Goal: Navigation & Orientation: Find specific page/section

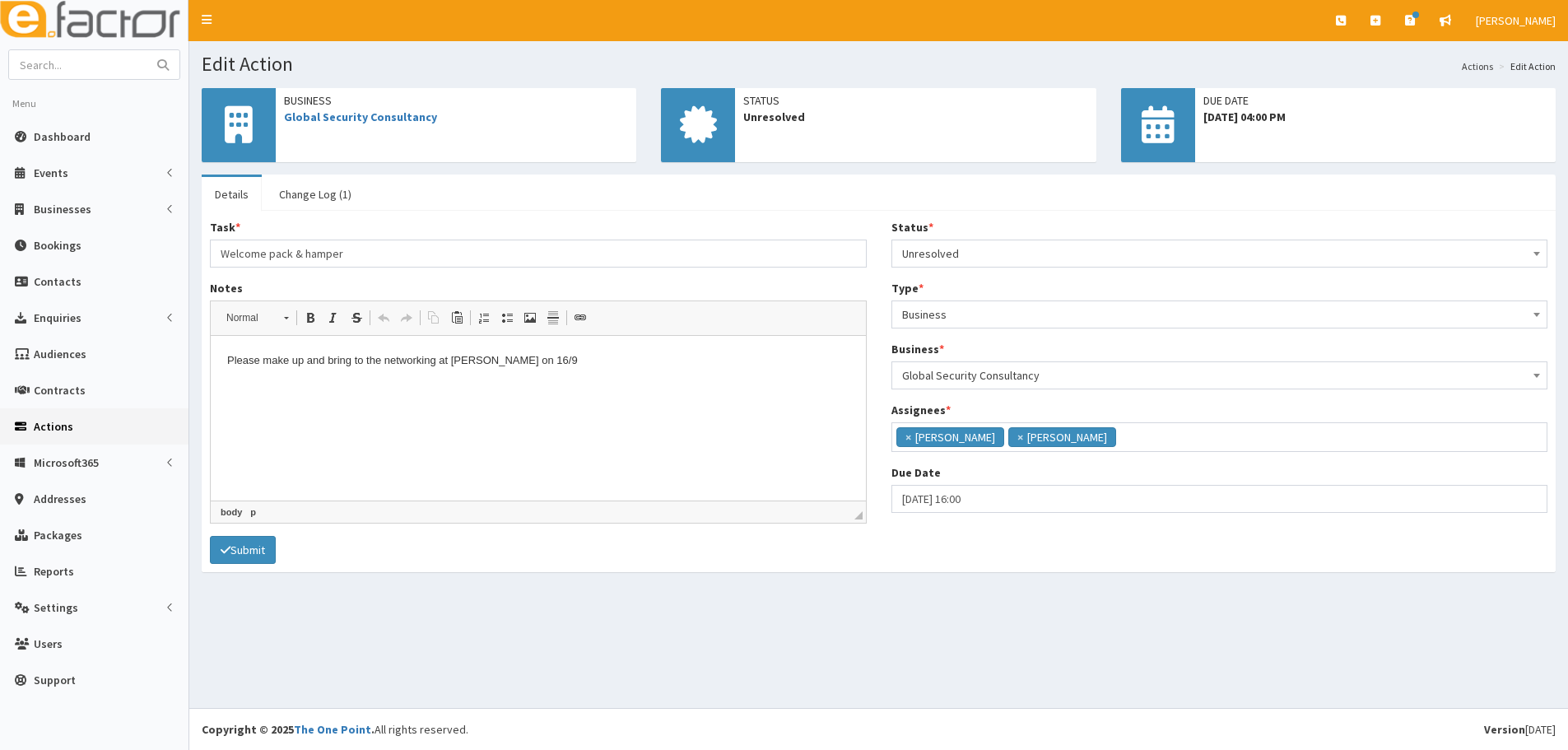
scroll to position [117, 0]
click at [93, 135] on link "Dashboard" at bounding box center [94, 136] width 188 height 36
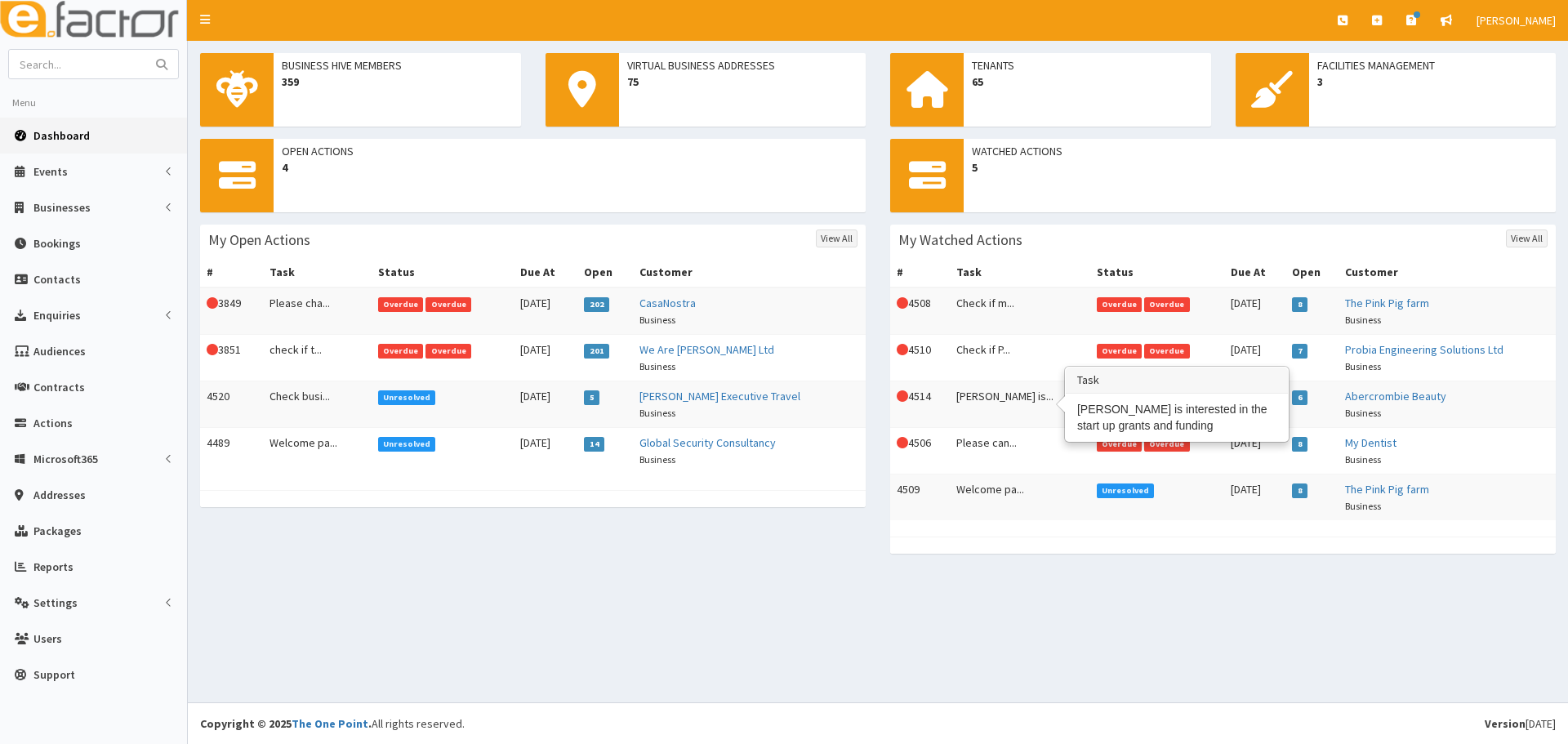
click at [969, 393] on td "[PERSON_NAME] is..." at bounding box center [1019, 405] width 140 height 47
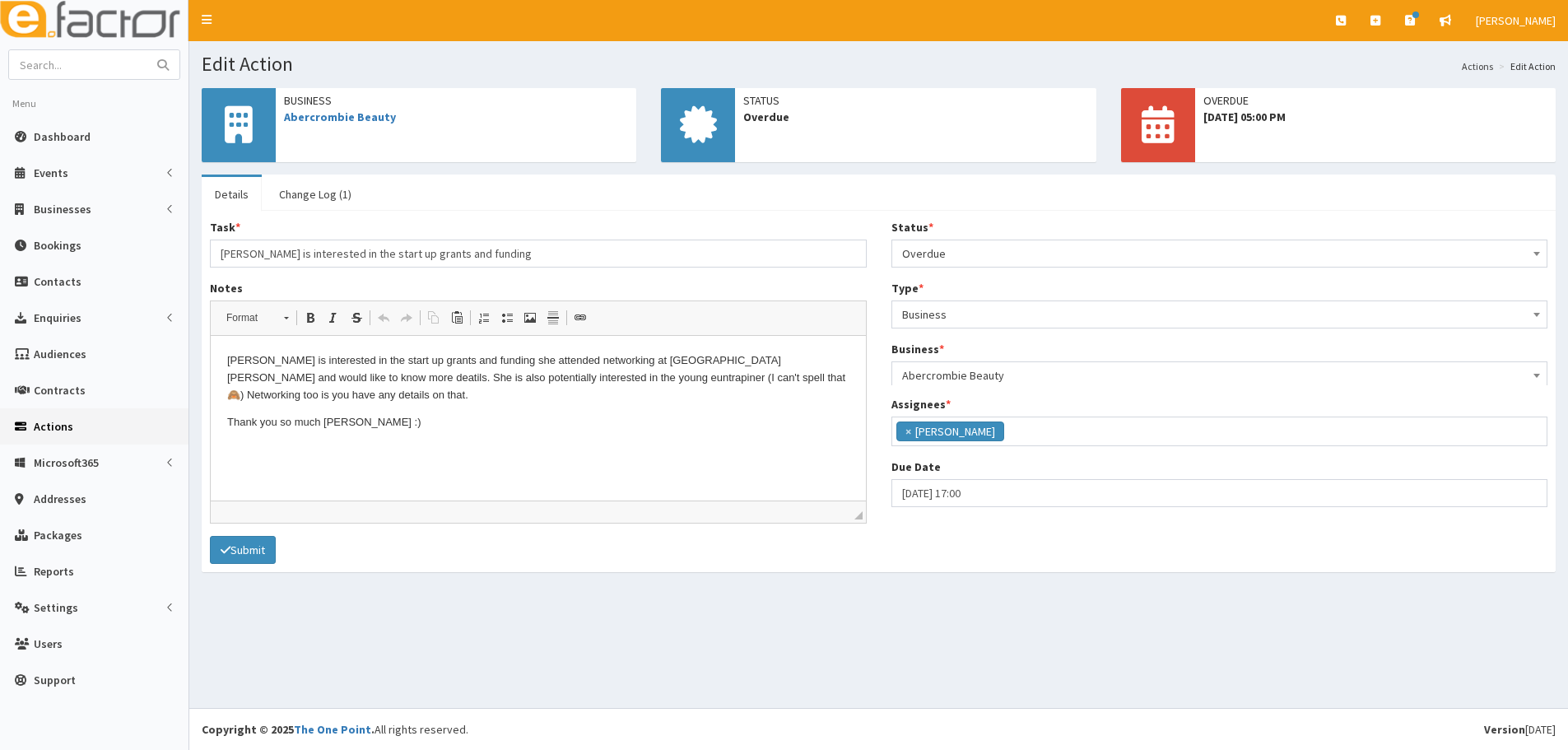
scroll to position [57, 0]
click at [488, 443] on html "Olivia is interested in the start up grants and funding she attended networking…" at bounding box center [538, 392] width 655 height 112
click at [34, 137] on span "Dashboard" at bounding box center [62, 136] width 57 height 15
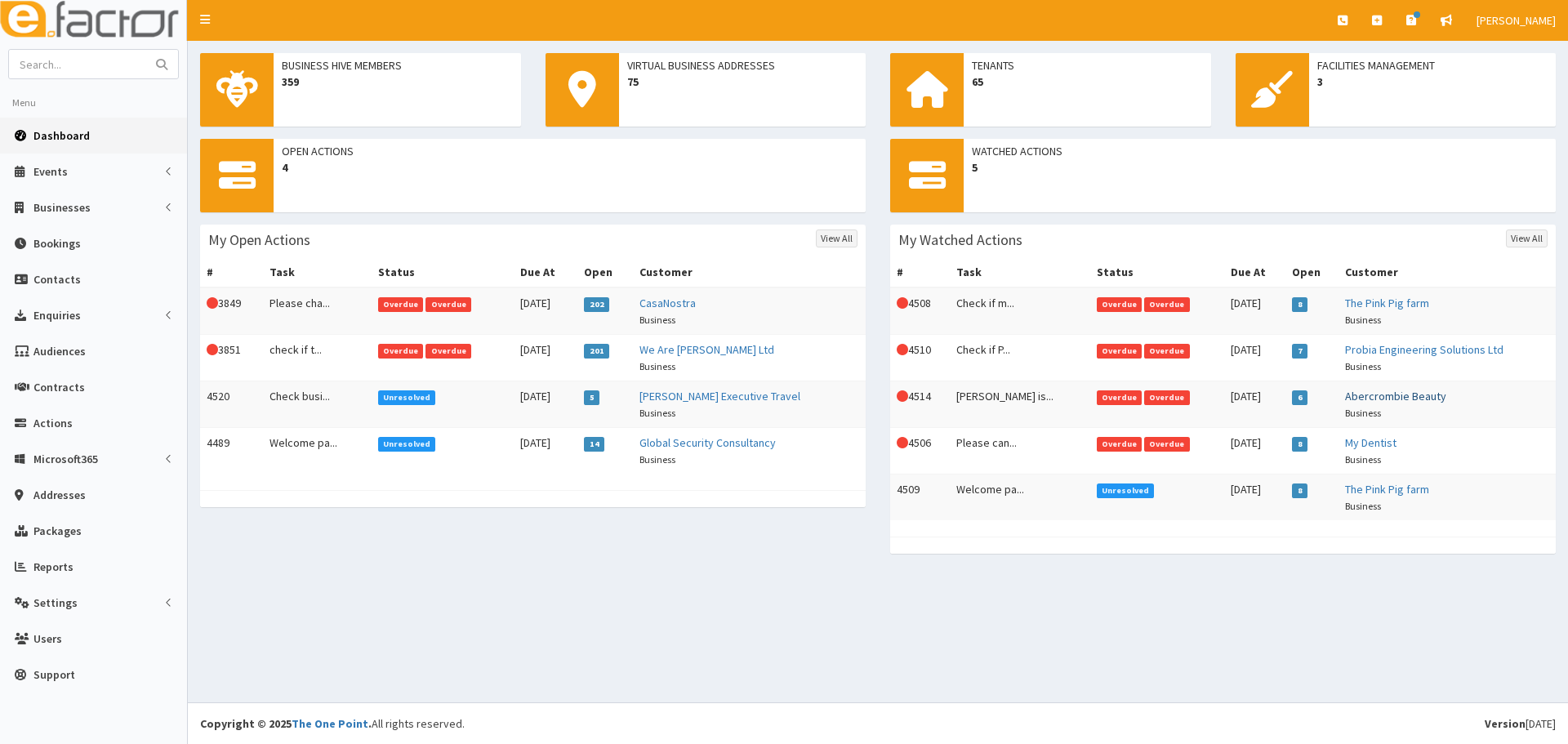
click at [1403, 399] on link "Abercrombie Beauty" at bounding box center [1396, 396] width 102 height 15
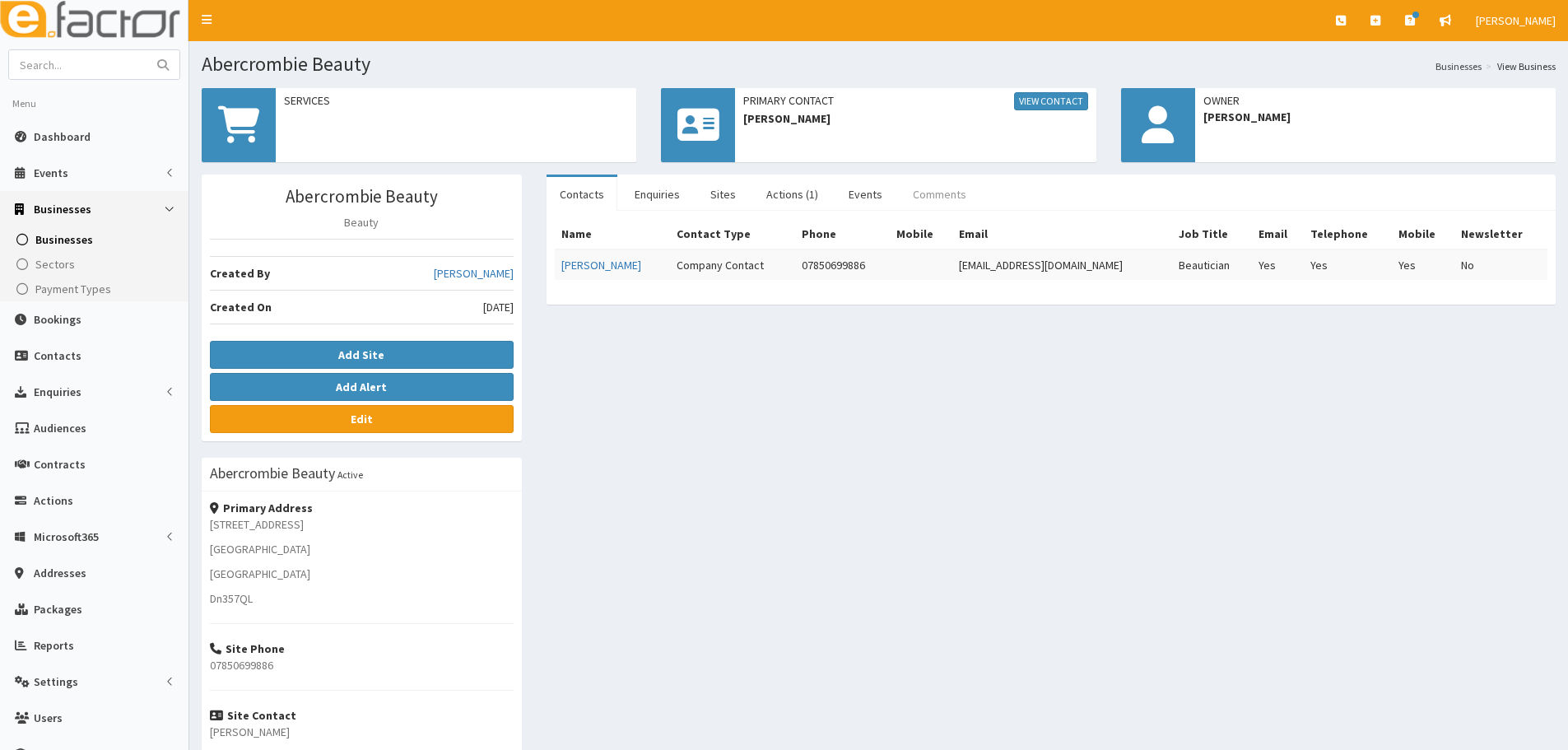
click at [932, 198] on link "Comments" at bounding box center [939, 194] width 80 height 34
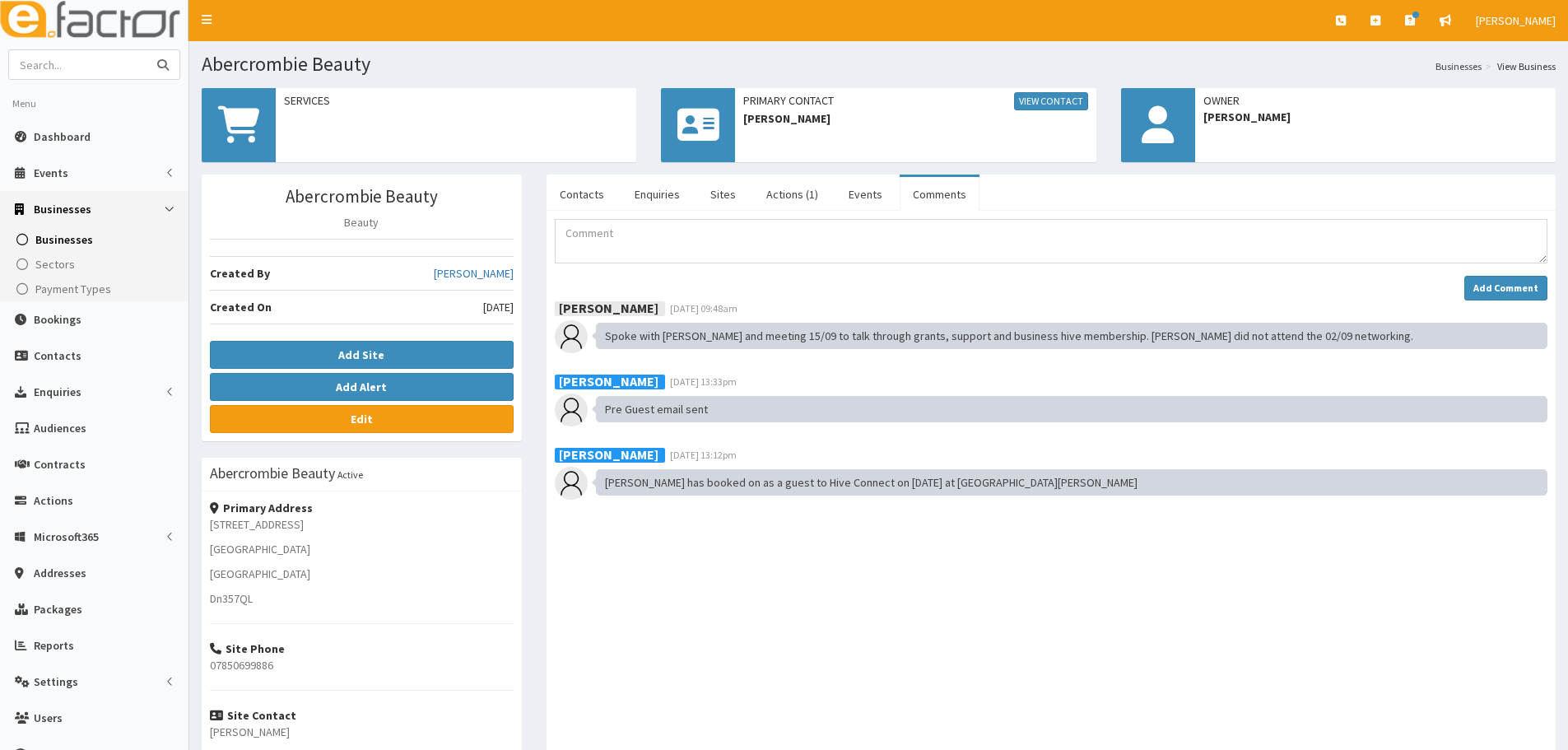
click at [106, 62] on input "text" at bounding box center [78, 64] width 138 height 29
type input "cioni"
click at [147, 50] on button "submit" at bounding box center [163, 64] width 33 height 29
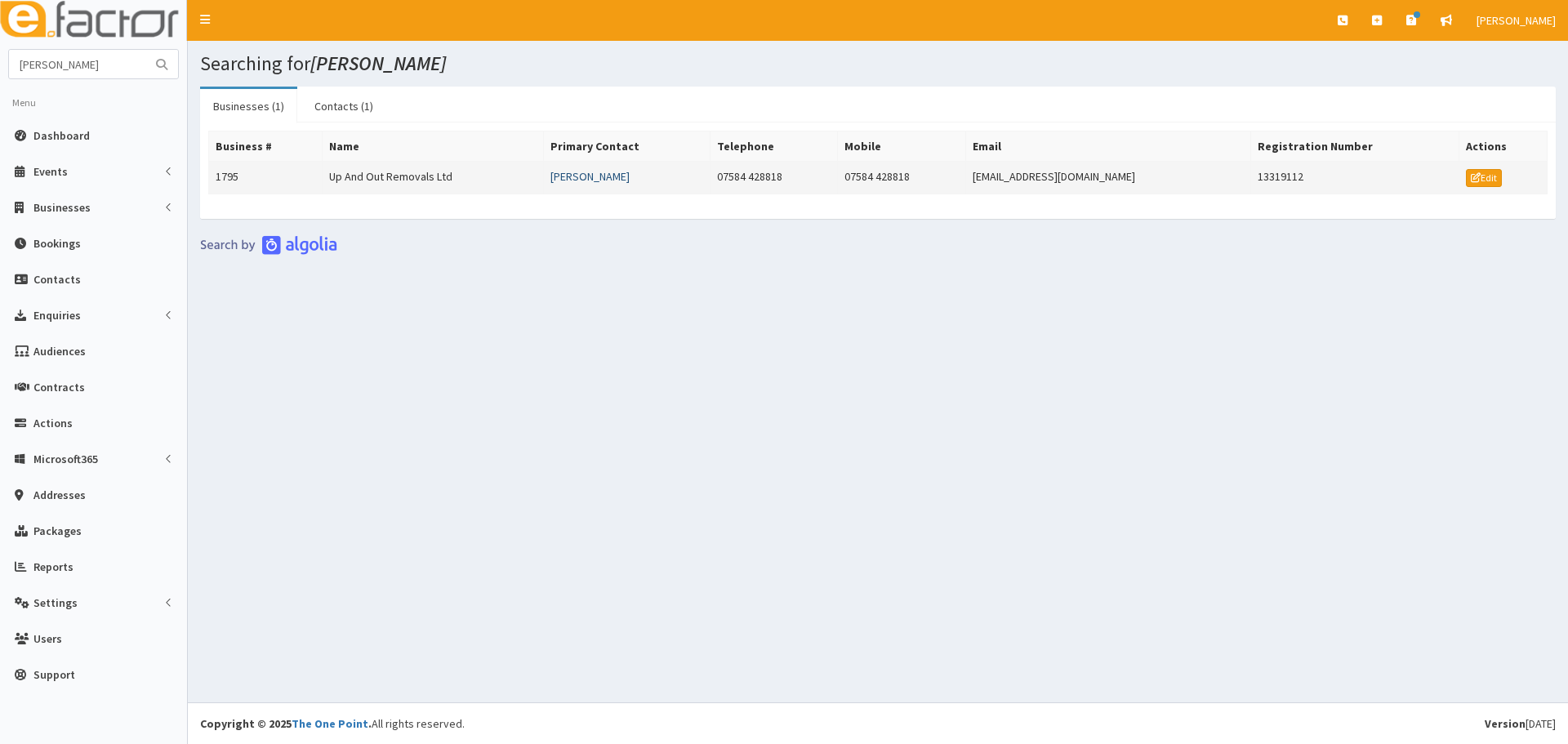
drag, startPoint x: 681, startPoint y: 175, endPoint x: 635, endPoint y: 172, distance: 46.1
click at [635, 172] on td "[PERSON_NAME]" at bounding box center [627, 177] width 166 height 32
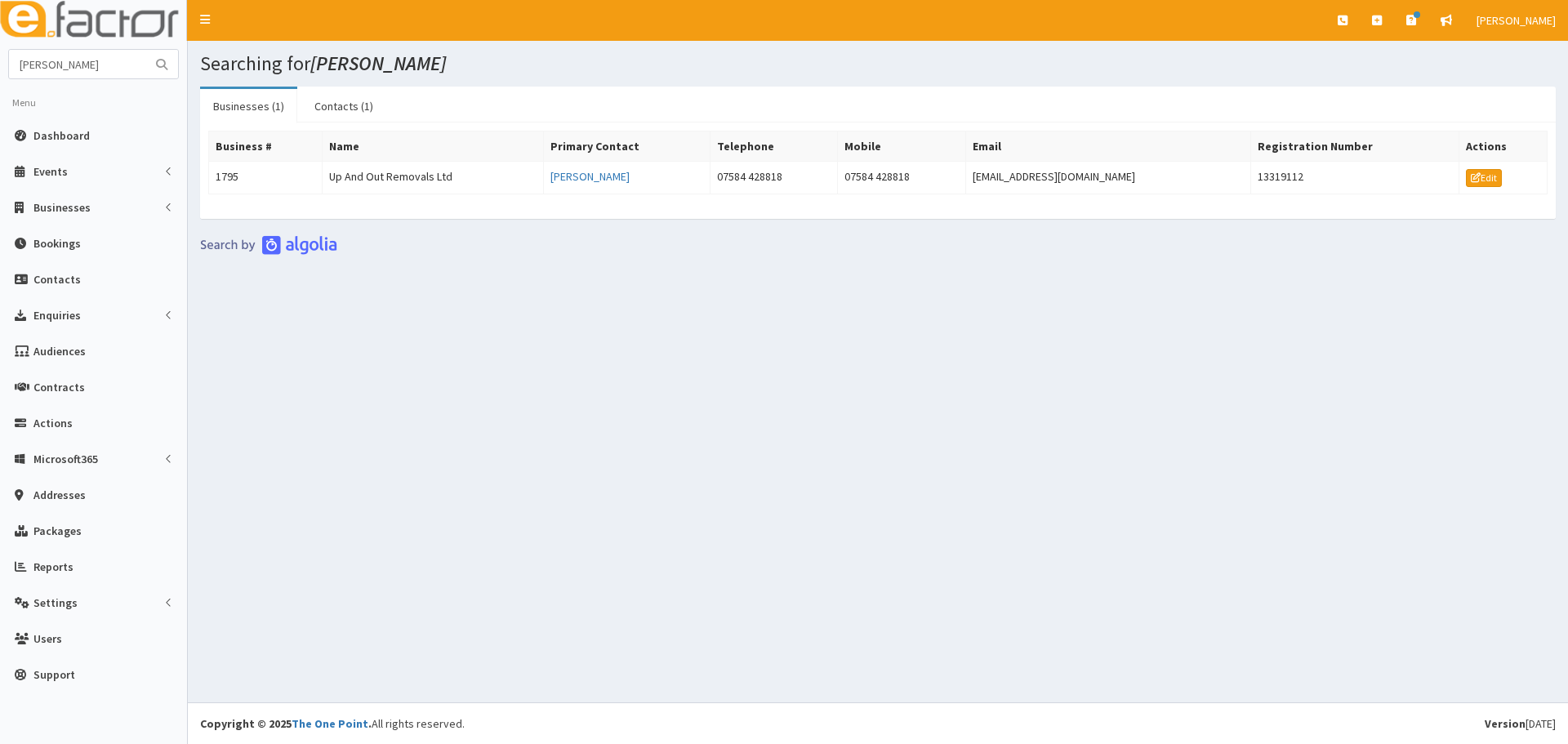
copy link "[PERSON_NAME]"
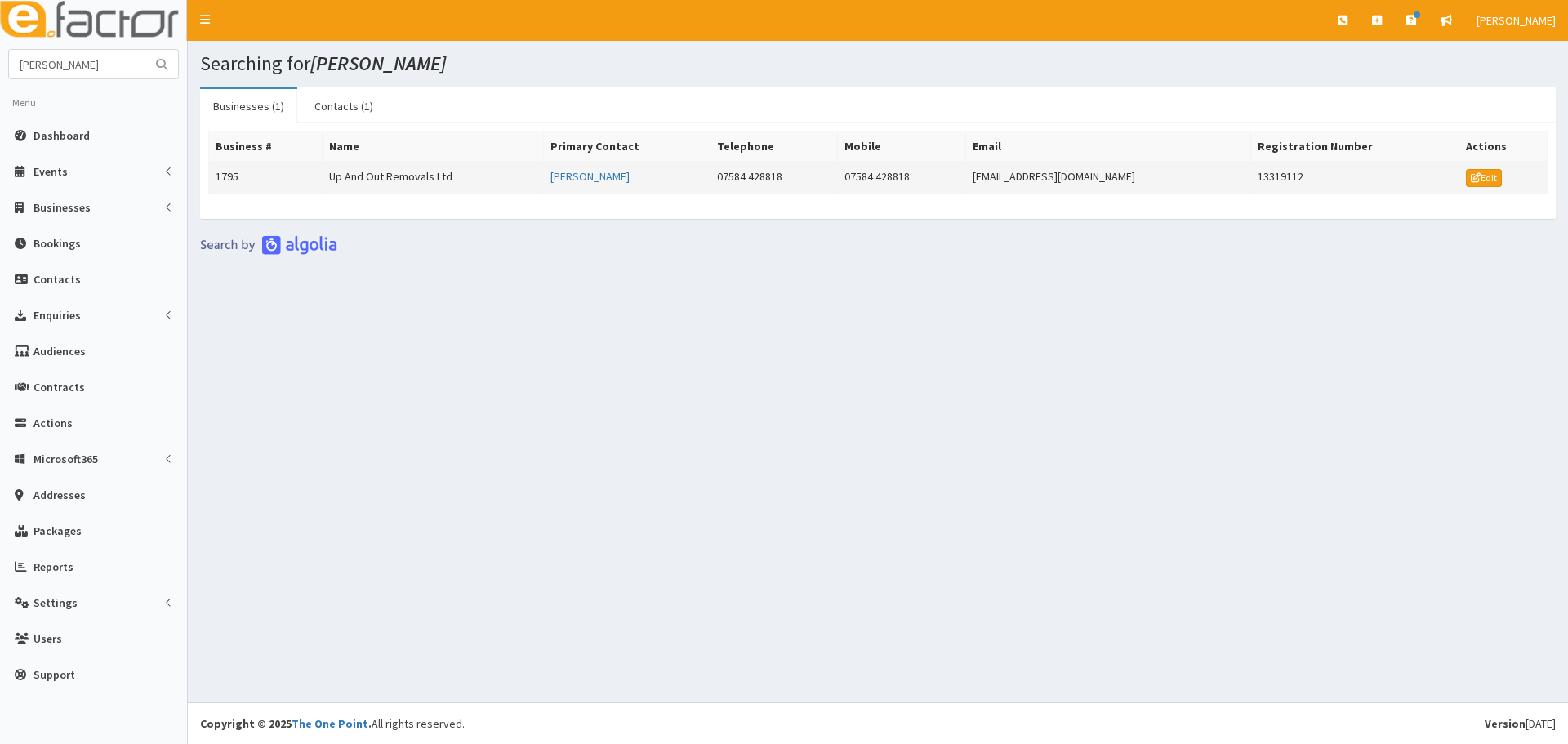
click at [414, 177] on td "Up And Out Removals Ltd" at bounding box center [432, 177] width 221 height 32
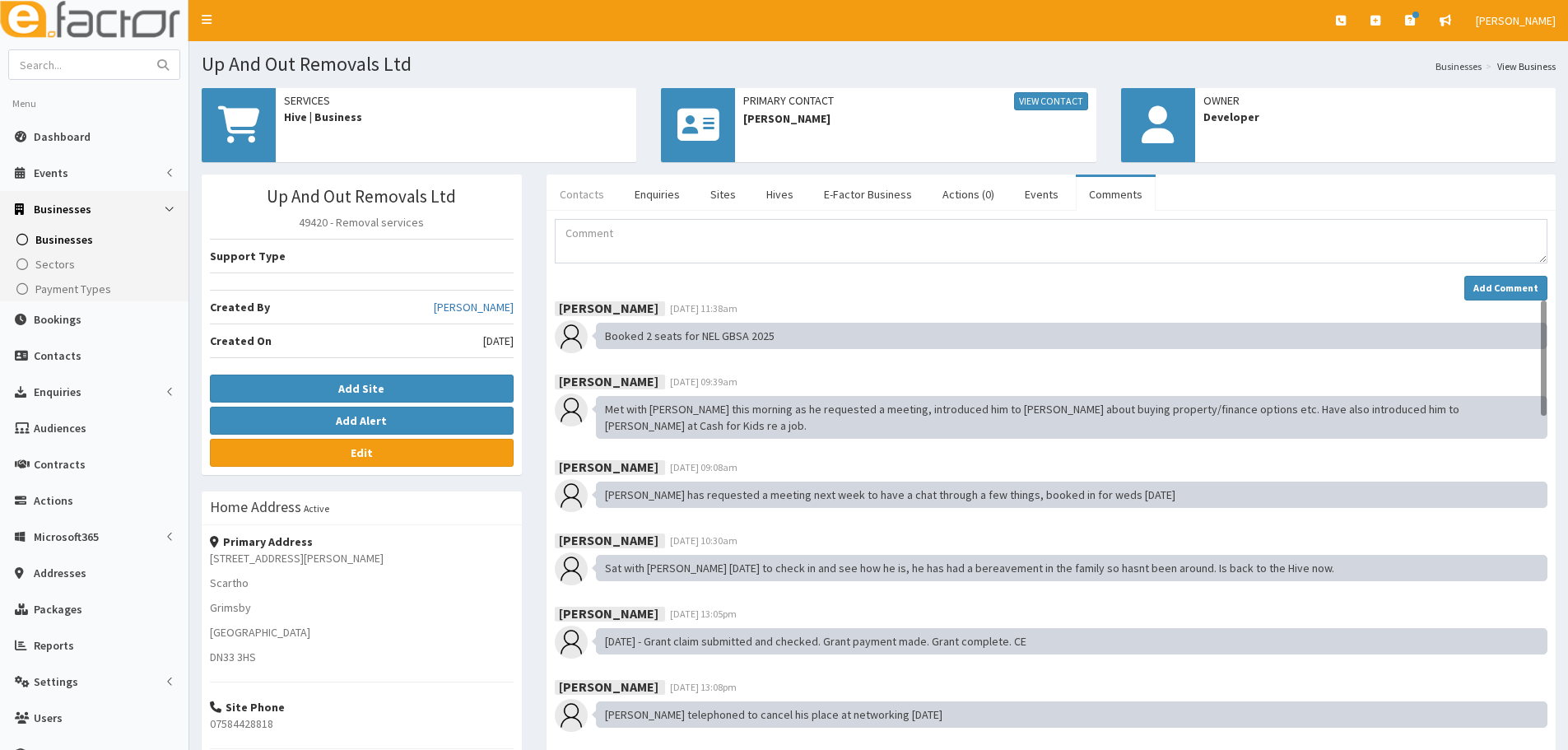
click at [586, 198] on link "Contacts" at bounding box center [582, 194] width 71 height 34
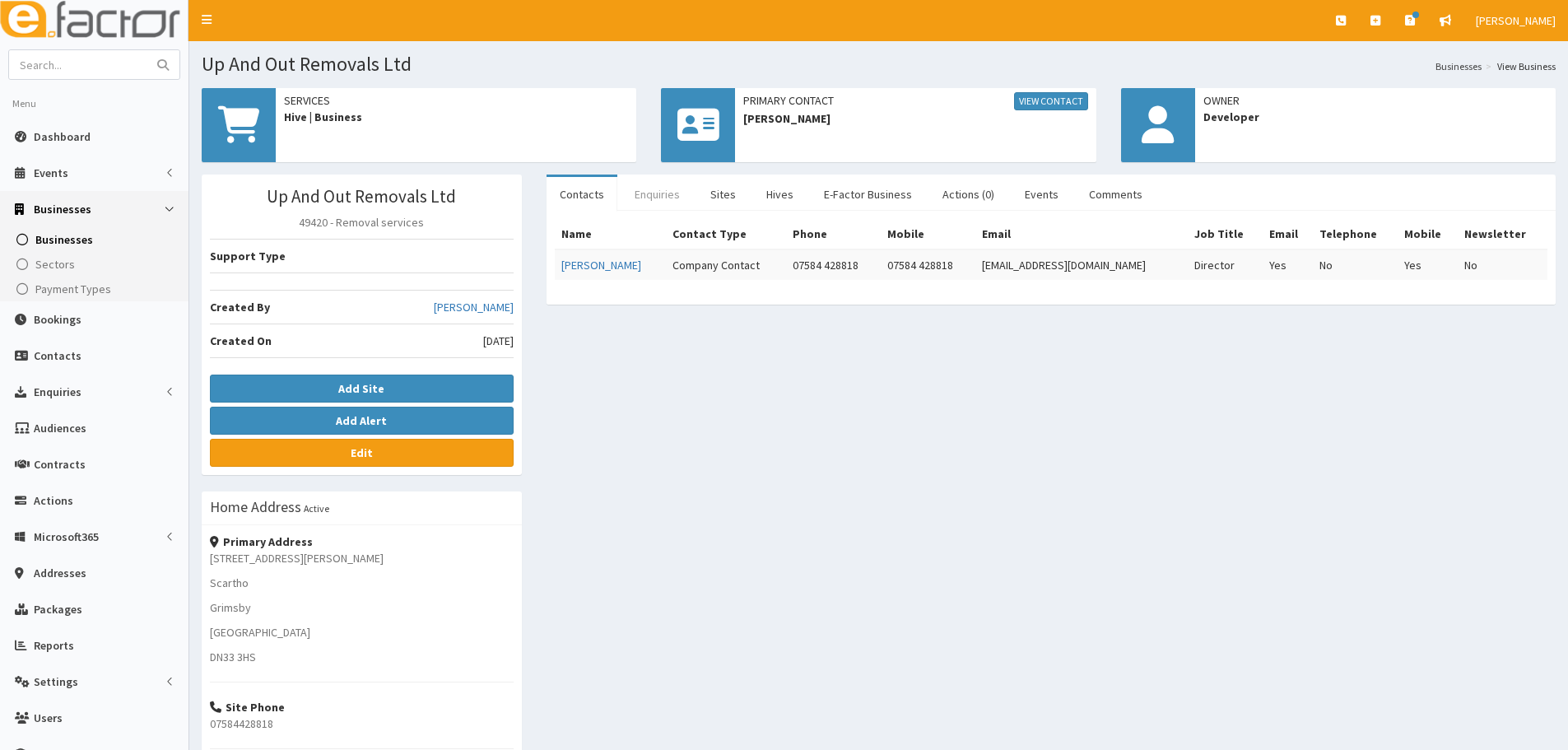
click at [638, 191] on link "Enquiries" at bounding box center [657, 194] width 72 height 34
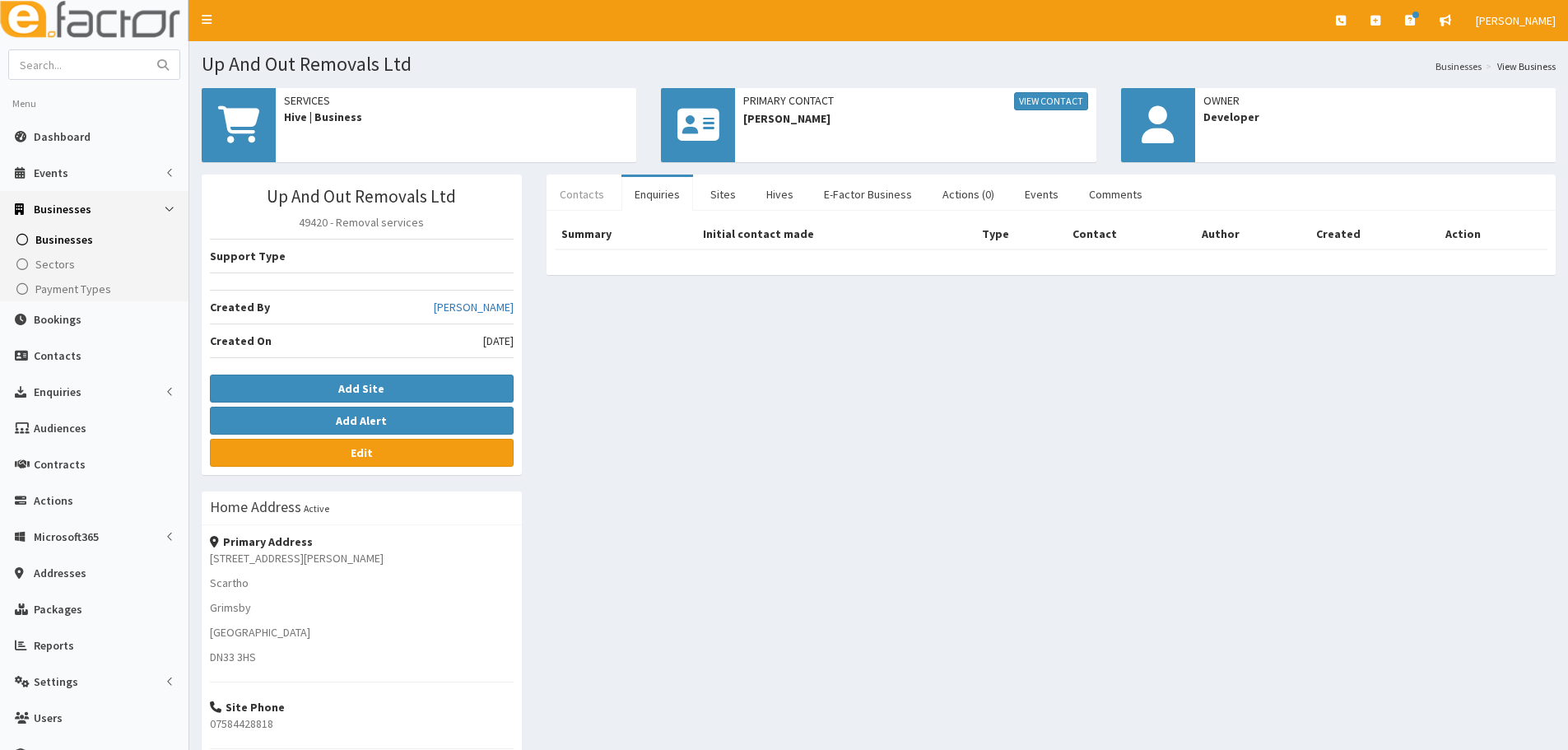
click at [594, 197] on link "Contacts" at bounding box center [582, 194] width 71 height 34
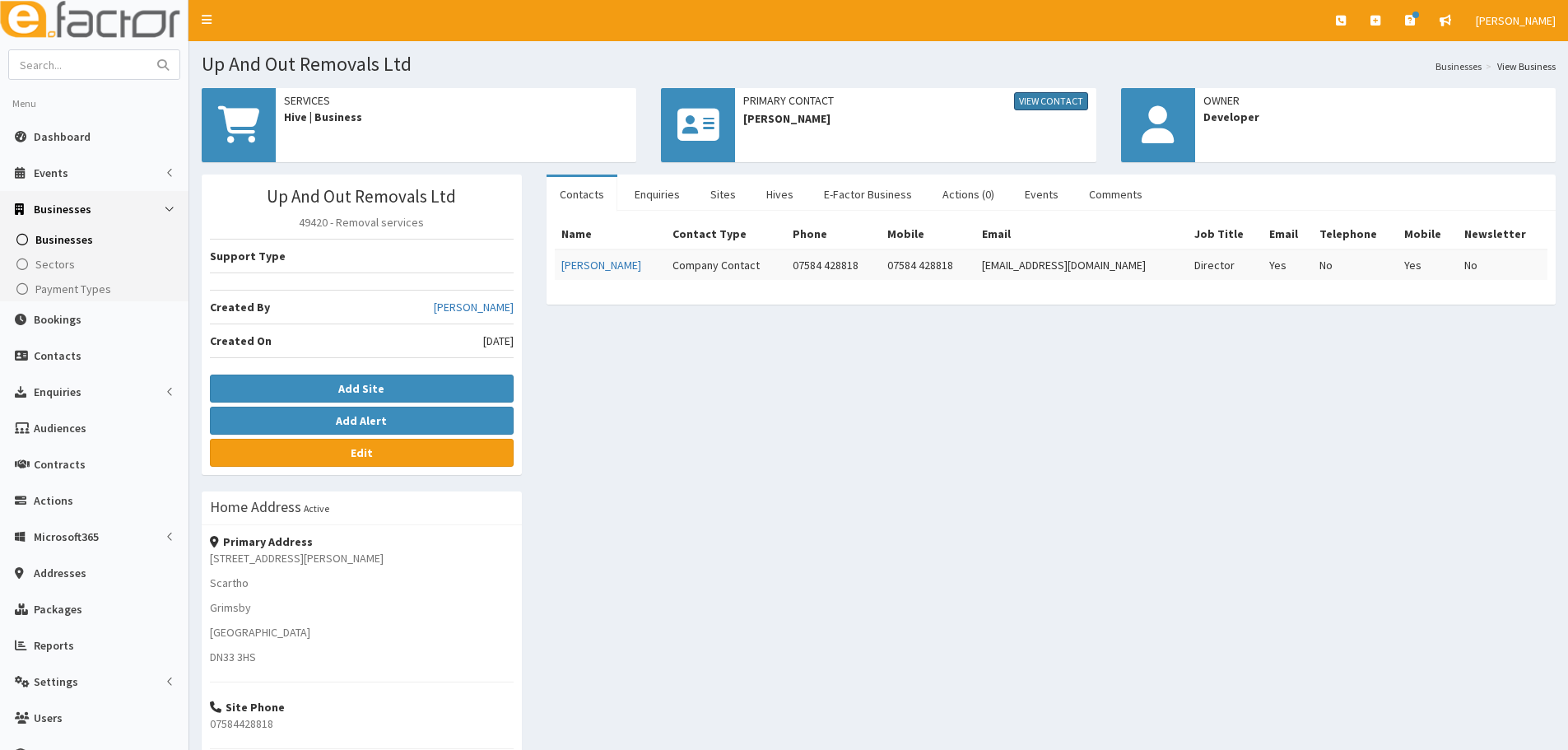
click at [1037, 94] on link "View Contact" at bounding box center [1051, 102] width 74 height 18
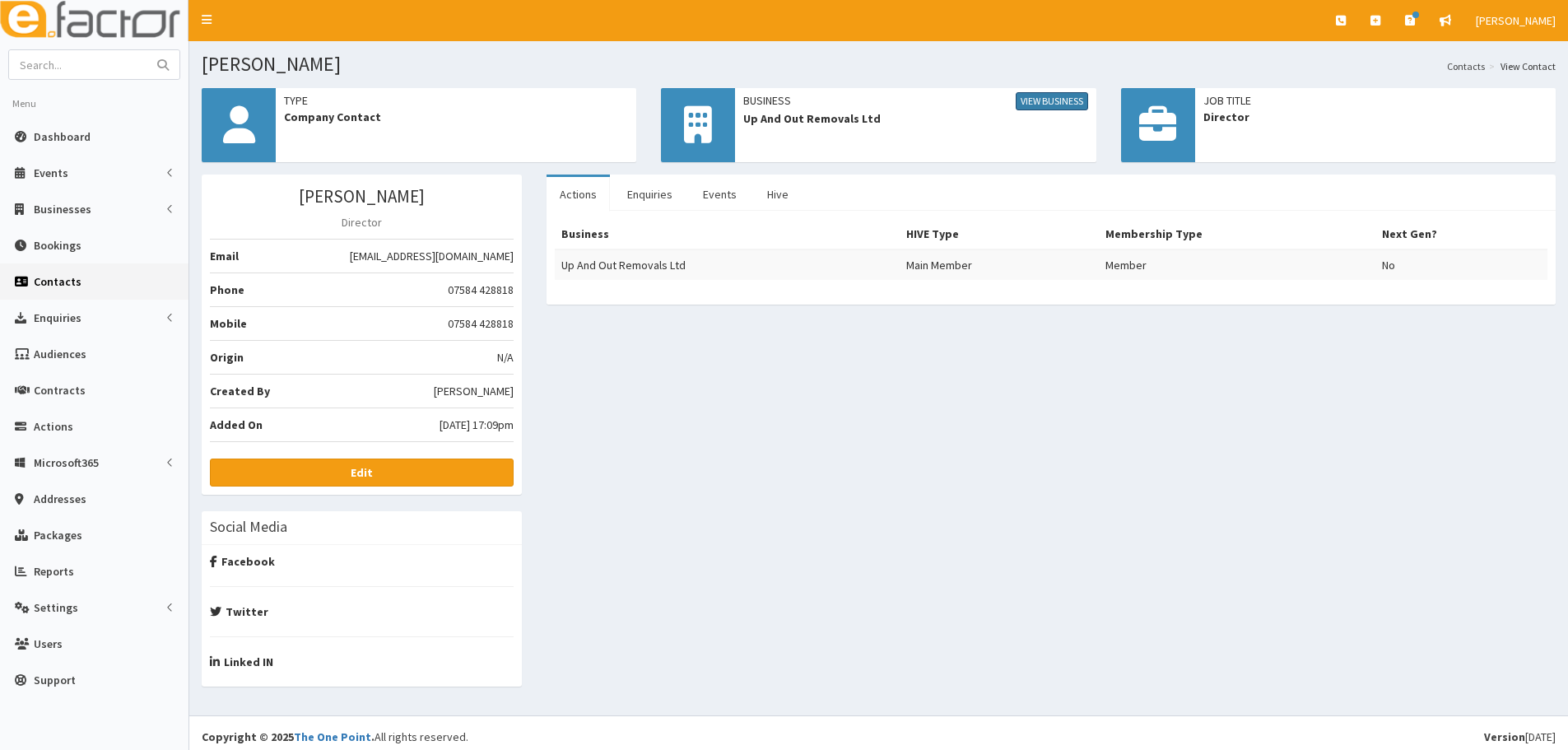
click at [1046, 107] on link "View Business" at bounding box center [1052, 102] width 72 height 18
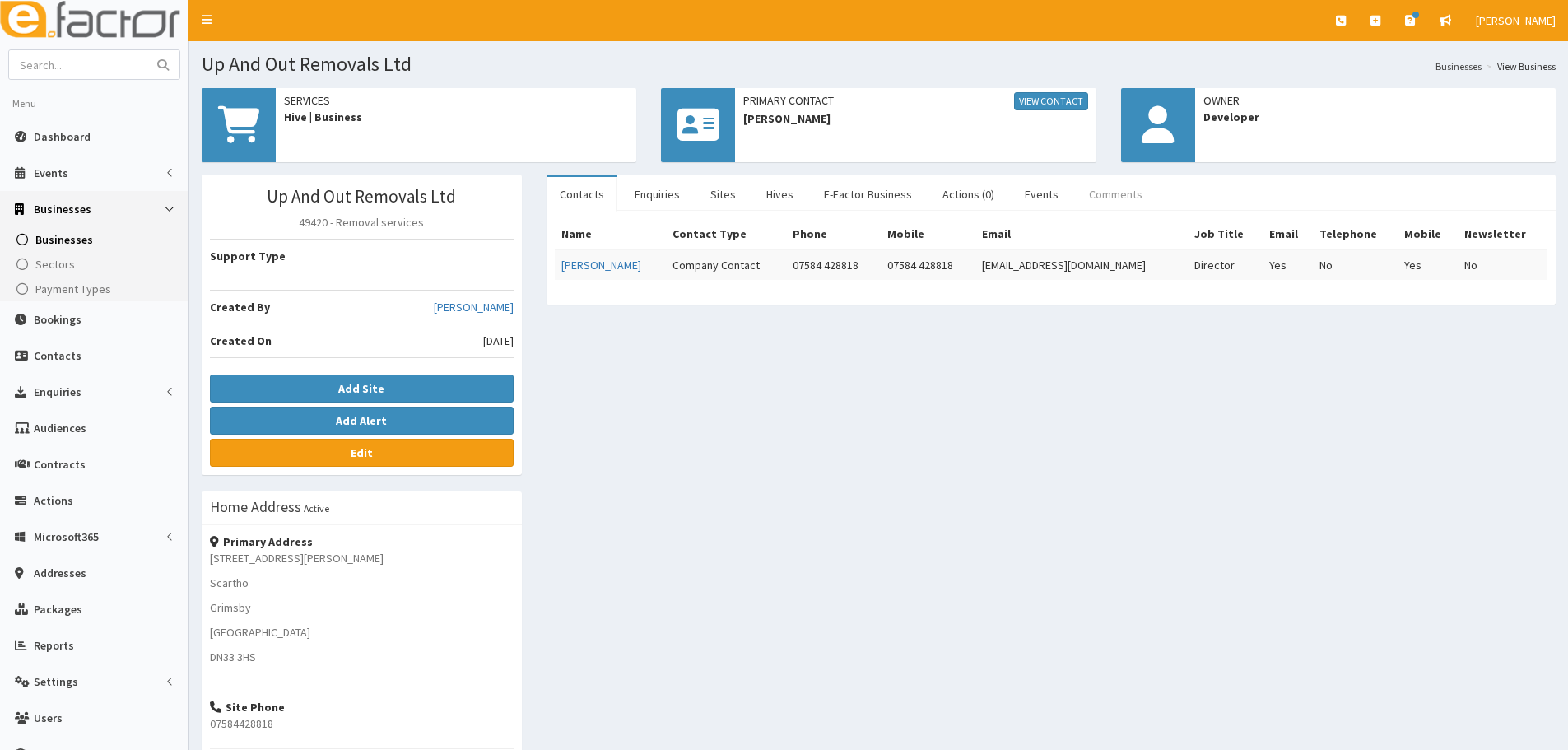
click at [1121, 204] on link "Comments" at bounding box center [1116, 194] width 80 height 34
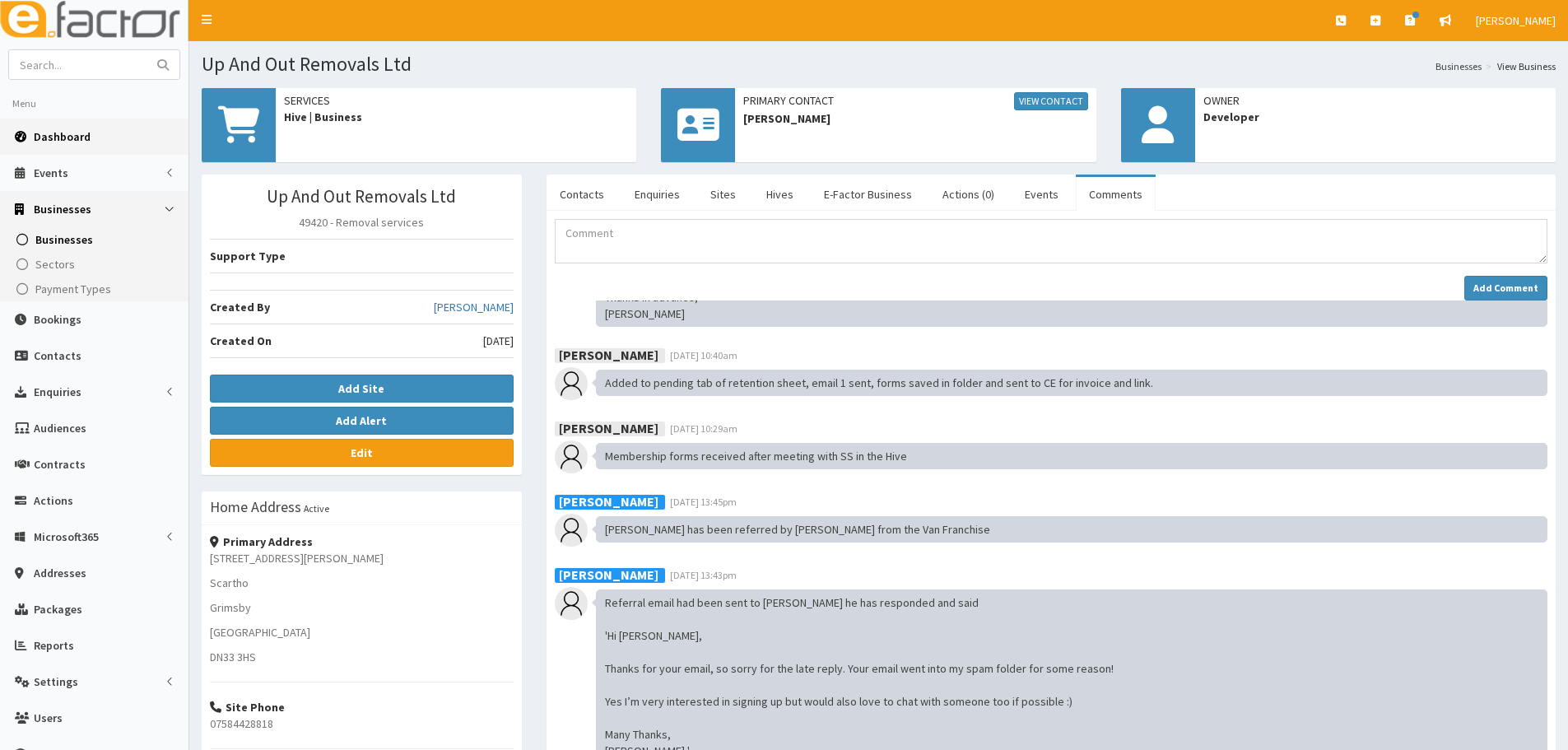
click at [87, 138] on span "Dashboard" at bounding box center [62, 136] width 57 height 15
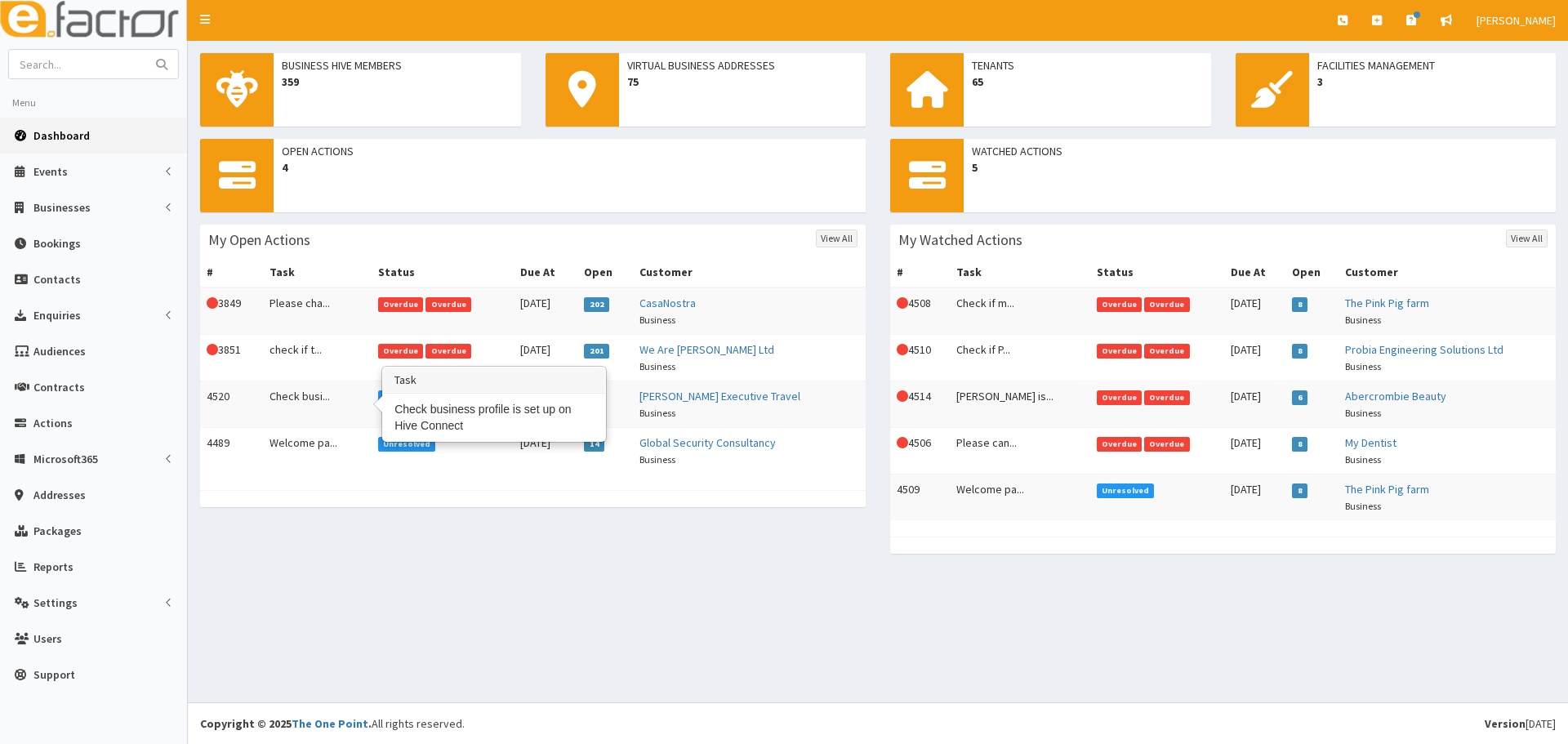
click at [310, 400] on td "Check busi..." at bounding box center [317, 405] width 108 height 47
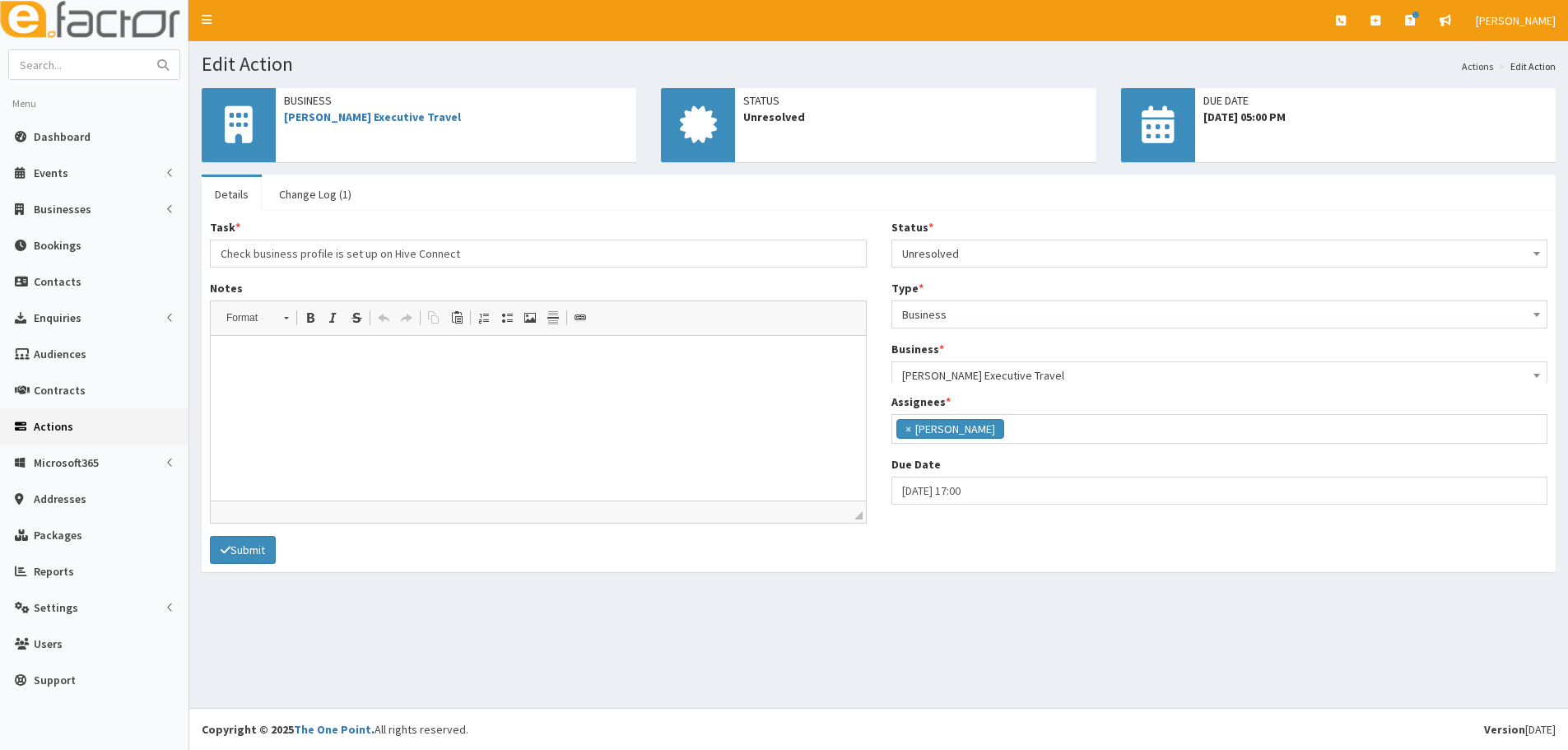
scroll to position [136, 0]
